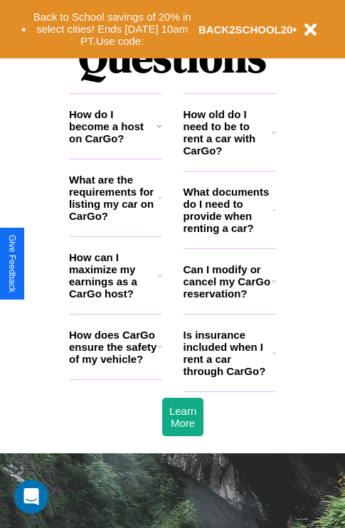
scroll to position [1723, 0]
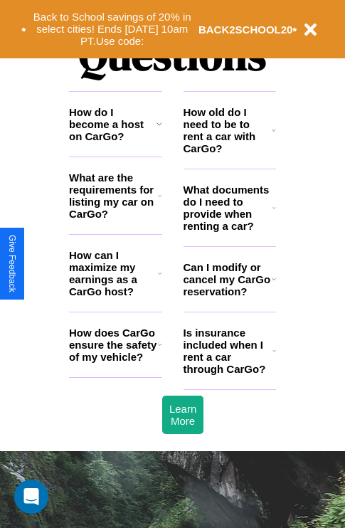
click at [115, 142] on h3 "How do I become a host on CarGo?" at bounding box center [112, 124] width 87 height 36
click at [229, 297] on h3 "Can I modify or cancel my CarGo reservation?" at bounding box center [227, 279] width 88 height 36
click at [229, 153] on h3 "How old do I need to be to rent a car with CarGo?" at bounding box center [227, 130] width 89 height 48
click at [115, 363] on h3 "How does CarGo ensure the safety of my vehicle?" at bounding box center [113, 344] width 89 height 36
click at [229, 373] on h3 "Is insurance included when I rent a car through CarGo?" at bounding box center [227, 350] width 89 height 48
